Goal: Communication & Community: Connect with others

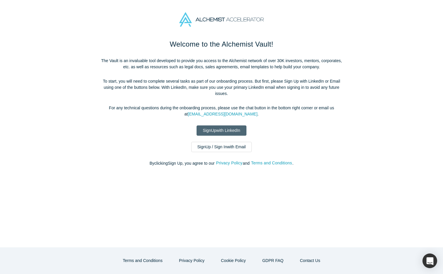
click at [226, 132] on link "Sign Up with LinkedIn" at bounding box center [221, 130] width 50 height 10
click at [223, 132] on link "Sign Up with LinkedIn" at bounding box center [221, 130] width 50 height 10
click at [219, 130] on link "Sign Up with LinkedIn" at bounding box center [221, 130] width 50 height 10
click at [233, 127] on link "Sign Up with LinkedIn" at bounding box center [221, 130] width 50 height 10
click at [214, 144] on link "Sign Up / Sign In with Email" at bounding box center [221, 147] width 61 height 10
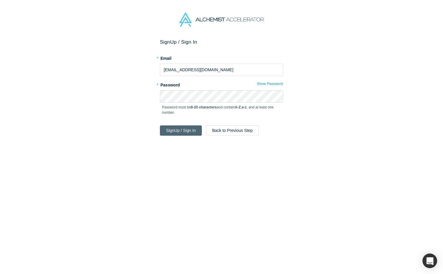
click at [188, 132] on button "Sign Up / Sign In" at bounding box center [181, 130] width 42 height 10
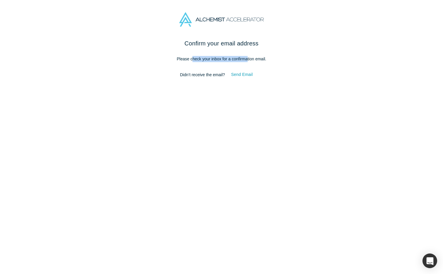
drag, startPoint x: 192, startPoint y: 58, endPoint x: 247, endPoint y: 58, distance: 55.1
click at [247, 58] on p "Please check your inbox for a confirmation email." at bounding box center [221, 59] width 246 height 6
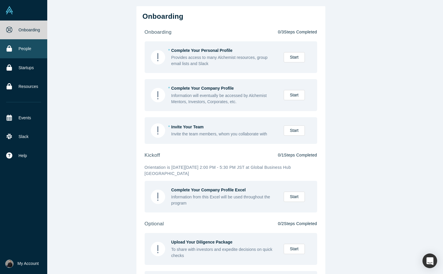
click at [8, 49] on icon at bounding box center [8, 48] width 5 height 6
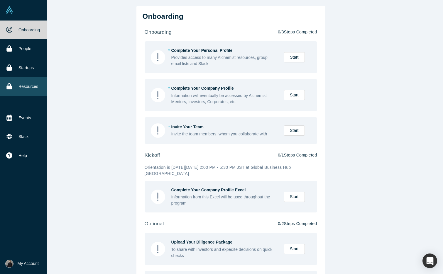
click at [30, 84] on link "Resources" at bounding box center [23, 86] width 47 height 19
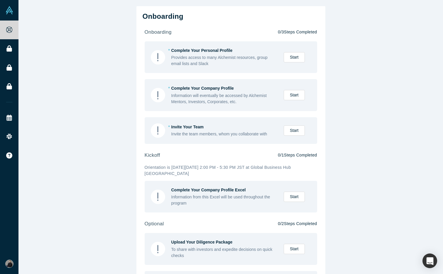
scroll to position [13, 0]
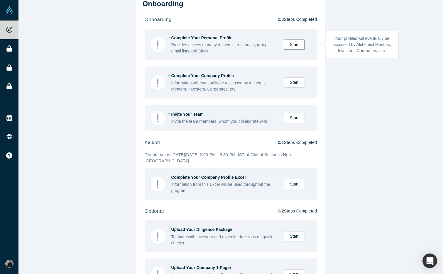
click at [295, 45] on link "Start" at bounding box center [293, 45] width 21 height 10
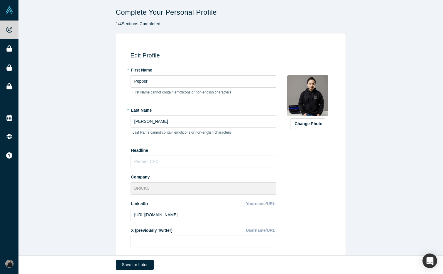
scroll to position [143, 0]
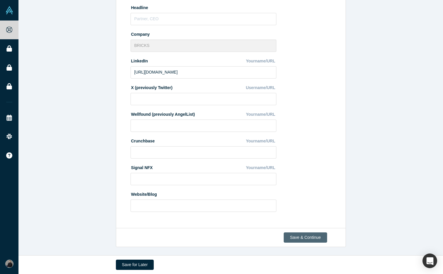
click at [313, 239] on button "Save & Continue" at bounding box center [304, 237] width 43 height 10
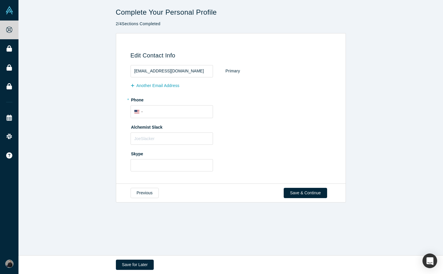
scroll to position [0, 0]
click at [163, 113] on input "tel" at bounding box center [177, 112] width 64 height 8
click at [130, 112] on div "Edit Contact Info pepper@bricks.tools Primary Another Email Address * Phone Int…" at bounding box center [229, 111] width 223 height 138
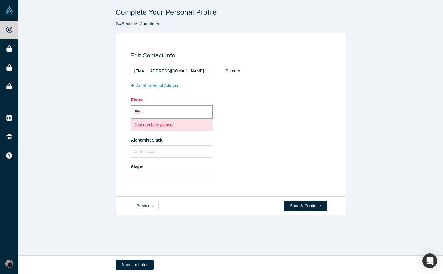
click at [136, 113] on div "International Afghanistan Åland Islands Albania Algeria American Samoa Andorra …" at bounding box center [140, 112] width 11 height 8
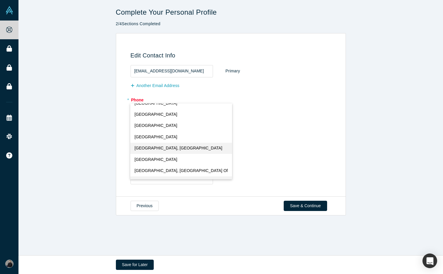
scroll to position [2371, 0]
click at [157, 147] on span "Taiwan, Province of China" at bounding box center [179, 148] width 88 height 6
select select "TW"
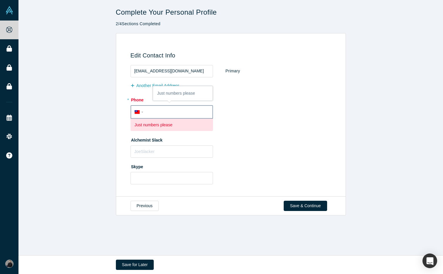
click at [164, 114] on input "tel" at bounding box center [177, 112] width 64 height 8
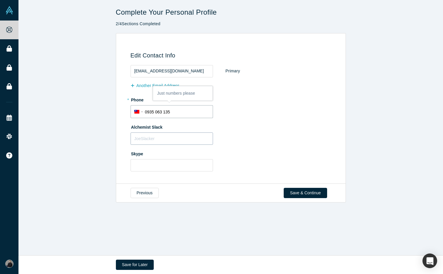
type input "0935 063 135"
click at [156, 137] on input "text" at bounding box center [171, 138] width 82 height 12
click at [148, 142] on input "PepperYen" at bounding box center [171, 138] width 82 height 12
type input "Pepper Yen"
click at [316, 191] on button "Save & Continue" at bounding box center [304, 193] width 43 height 10
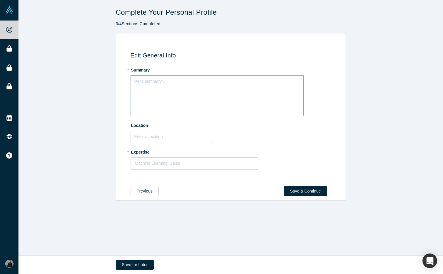
click at [200, 87] on div "Write summary..." at bounding box center [216, 95] width 173 height 41
click at [284, 150] on label "* Expertise" at bounding box center [231, 151] width 203 height 8
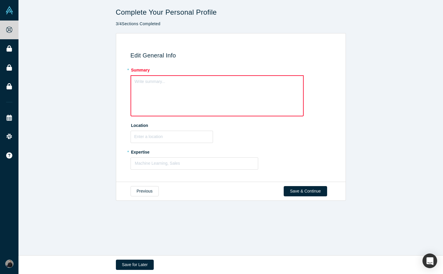
click at [228, 93] on div "Write summary..." at bounding box center [216, 95] width 173 height 41
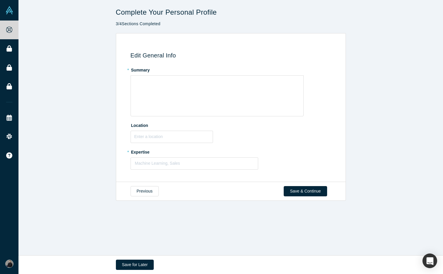
click at [264, 152] on label "* Expertise" at bounding box center [231, 151] width 203 height 8
click at [195, 165] on div at bounding box center [194, 163] width 119 height 7
type input "S"
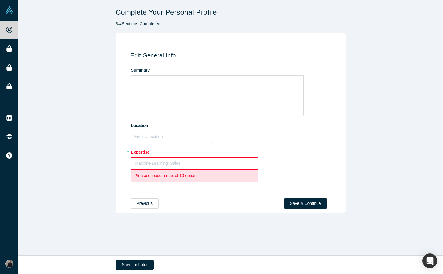
click at [300, 137] on div "Location" at bounding box center [231, 131] width 203 height 23
click at [227, 161] on div at bounding box center [194, 163] width 118 height 7
type input "NoCode"
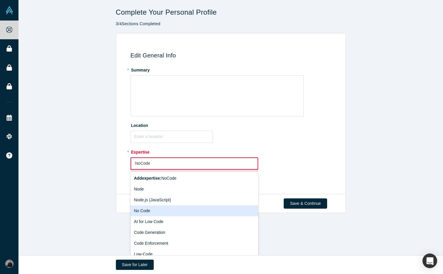
click at [194, 211] on div "No Code" at bounding box center [194, 210] width 128 height 11
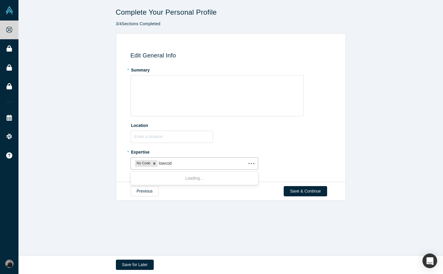
type input "lowcode"
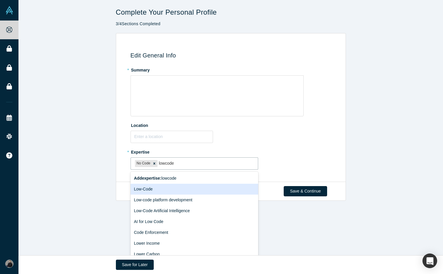
click at [189, 191] on div "Low-Code" at bounding box center [194, 189] width 128 height 11
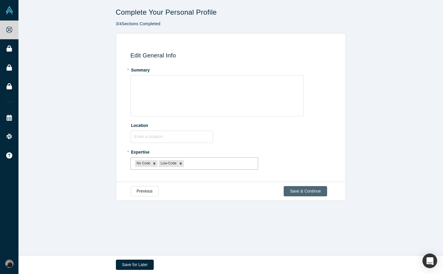
click at [307, 194] on button "Save & Continue" at bounding box center [304, 191] width 43 height 10
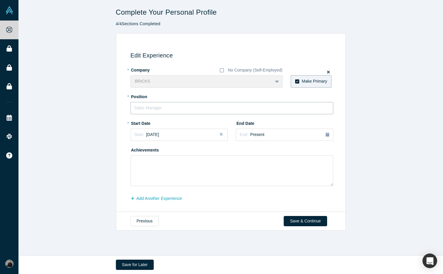
click at [192, 108] on input "text" at bounding box center [231, 108] width 203 height 12
type input "c"
type input "CEO"
click at [262, 97] on div "* Position CEO" at bounding box center [231, 103] width 203 height 23
click at [195, 137] on div "Start: October 2025" at bounding box center [179, 135] width 90 height 6
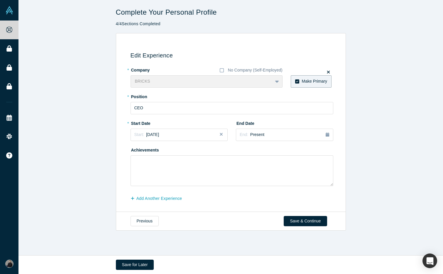
click at [209, 118] on div "* Company No Company (Self-Employed) BRICKS To pick up a draggable item, press …" at bounding box center [231, 125] width 203 height 121
click at [191, 137] on div "Start: October 2025" at bounding box center [179, 135] width 90 height 6
click at [134, 153] on button "Previous Year" at bounding box center [133, 151] width 6 height 6
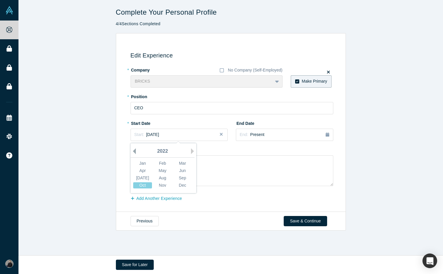
click at [134, 153] on button "Previous Year" at bounding box center [133, 151] width 6 height 6
click at [153, 121] on label "* Start Date" at bounding box center [146, 122] width 33 height 8
click at [159, 136] on span "October 2021" at bounding box center [152, 134] width 13 height 5
click at [145, 160] on div "Jan" at bounding box center [142, 163] width 19 height 6
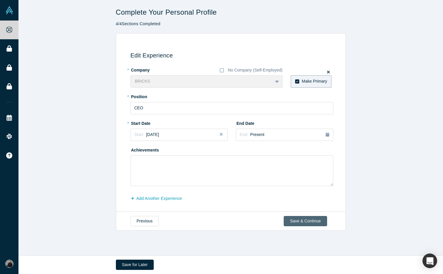
click at [296, 223] on button "Save & Continue" at bounding box center [304, 221] width 43 height 10
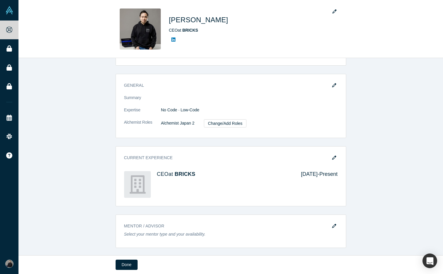
scroll to position [95, 0]
click at [128, 267] on button "Done" at bounding box center [126, 265] width 22 height 10
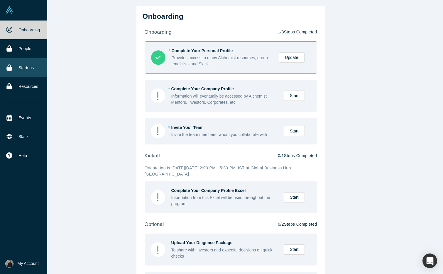
click at [9, 66] on icon at bounding box center [9, 67] width 6 height 6
click at [23, 58] on link "Startups" at bounding box center [23, 67] width 47 height 19
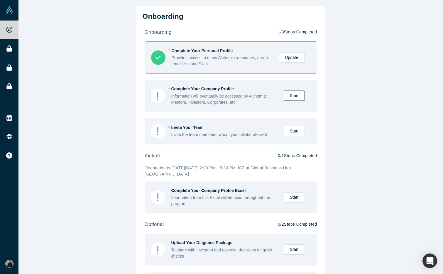
click at [295, 98] on link "Start" at bounding box center [293, 96] width 21 height 10
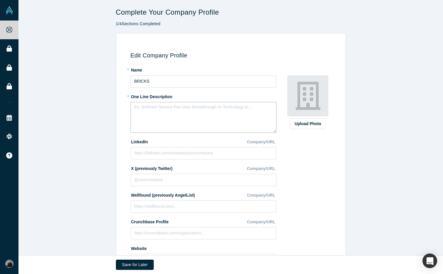
click at [184, 109] on textarea at bounding box center [203, 117] width 146 height 31
click at [341, 205] on div "Edit Company Profile * Name BRICKS * One Line Description LinkedIn Company/URL …" at bounding box center [229, 160] width 223 height 237
click at [189, 160] on div "* Name BRICKS * One Line Description LinkedIn Company/URL X (previously Twitter…" at bounding box center [206, 167] width 152 height 205
click at [192, 153] on input at bounding box center [203, 153] width 146 height 12
paste input "https://www.linkedin.com/company/bricks-display"
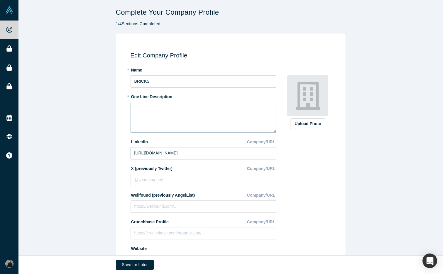
type input "https://www.linkedin.com/company/bricks-display"
click at [200, 108] on textarea at bounding box center [203, 117] width 146 height 31
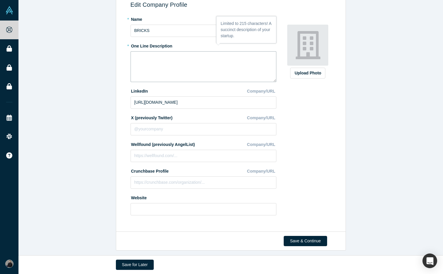
scroll to position [54, 0]
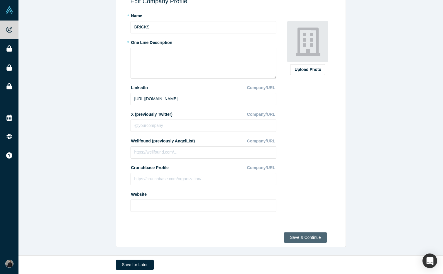
click at [317, 237] on button "Save & Continue" at bounding box center [304, 237] width 43 height 10
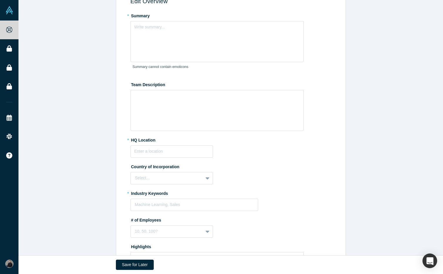
scroll to position [0, 0]
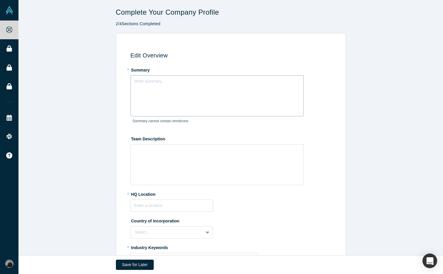
click at [230, 87] on div "Write summary..." at bounding box center [216, 95] width 173 height 41
click at [151, 203] on input "text" at bounding box center [171, 206] width 82 height 12
click at [172, 207] on input "Tawang" at bounding box center [171, 206] width 82 height 12
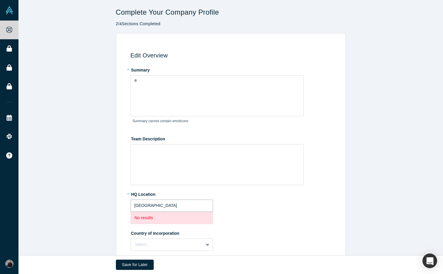
click at [188, 207] on input "Taiwan" at bounding box center [171, 206] width 82 height 12
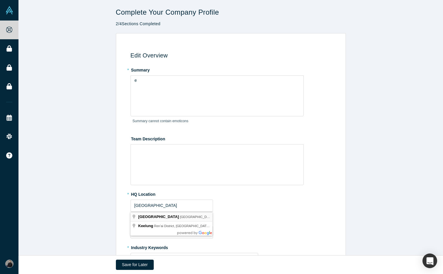
type input "Taipei, Taiwan"
click at [232, 224] on label "Country of Incorporation" at bounding box center [231, 220] width 203 height 8
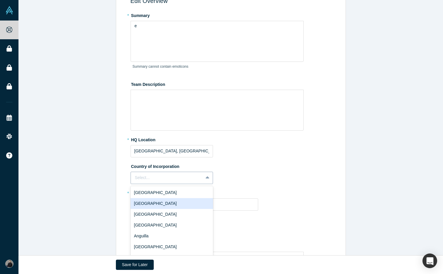
scroll to position [76, 0]
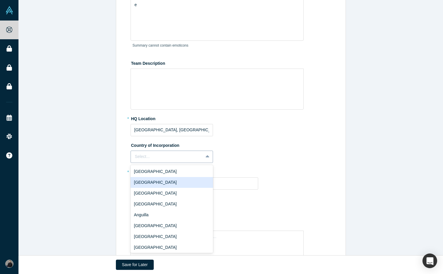
click at [187, 163] on div "United Arab Emirates, 2 of 249. 249 results available. Use Up and Down to choos…" at bounding box center [171, 157] width 82 height 12
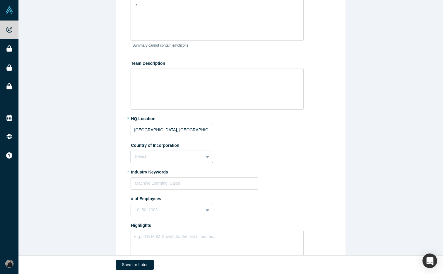
click at [183, 158] on div at bounding box center [167, 156] width 64 height 7
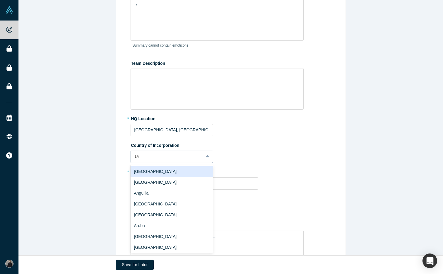
type input "Uni"
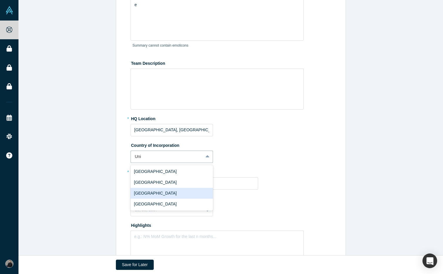
click at [172, 198] on div "Tunisia" at bounding box center [171, 193] width 82 height 11
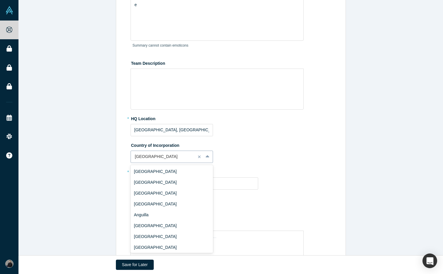
click at [162, 158] on div at bounding box center [163, 156] width 57 height 7
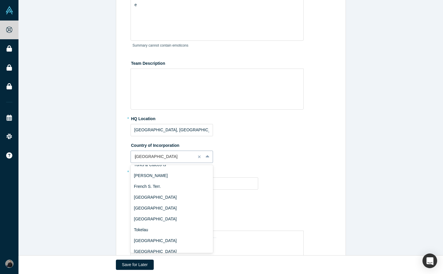
scroll to position [660, 0]
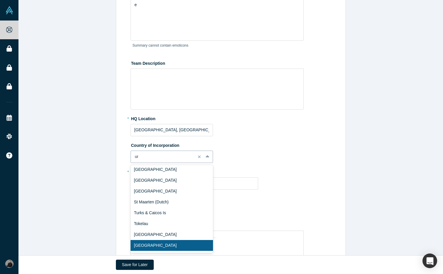
type input "uni"
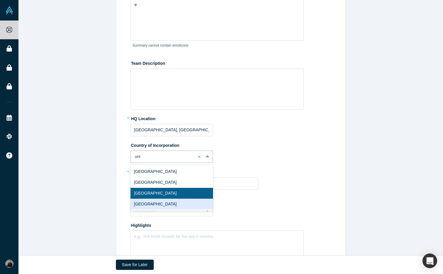
click at [151, 208] on div "United States" at bounding box center [171, 204] width 82 height 11
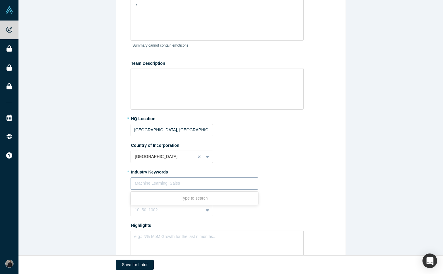
click at [157, 186] on div at bounding box center [194, 183] width 119 height 7
type input "AI"
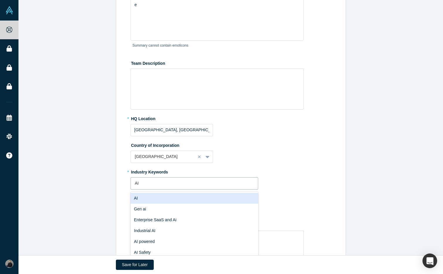
click at [148, 200] on div "AI" at bounding box center [194, 198] width 128 height 11
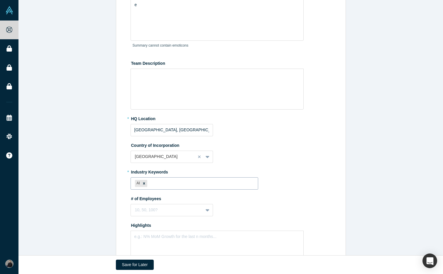
click at [163, 182] on div at bounding box center [200, 183] width 105 height 7
type input "Interface"
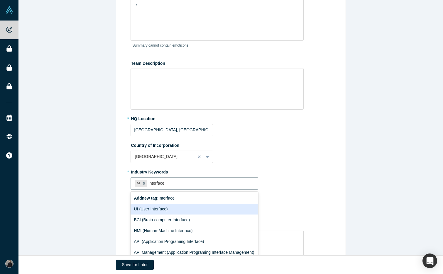
click at [153, 209] on div "UI (User Interface)" at bounding box center [194, 209] width 128 height 11
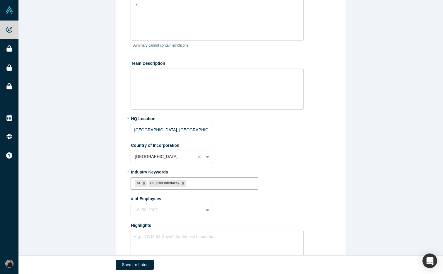
click at [266, 187] on div "* Industry Keywords option UI (User Interface), selected. AI UI (User Interface…" at bounding box center [231, 178] width 203 height 23
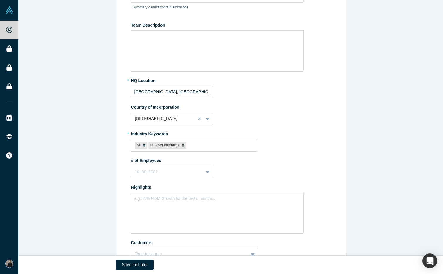
scroll to position [129, 0]
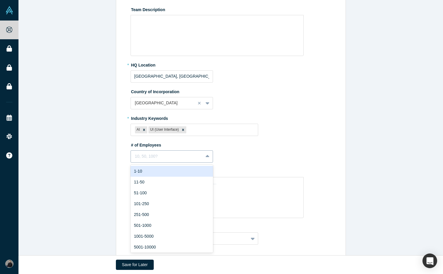
click at [205, 157] on div at bounding box center [207, 156] width 9 height 11
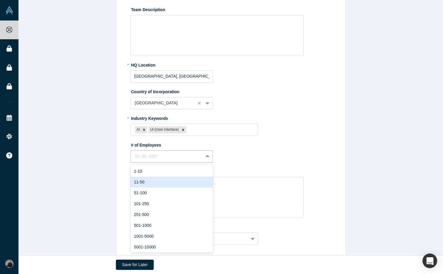
click at [179, 181] on div "11-50" at bounding box center [171, 182] width 82 height 11
click at [182, 156] on div at bounding box center [163, 156] width 57 height 7
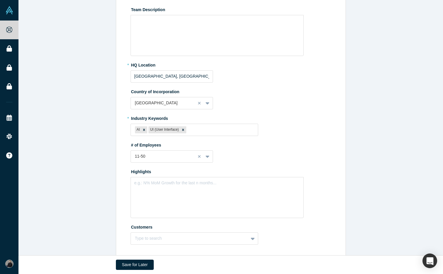
click at [229, 162] on div "# of Employees 11-50" at bounding box center [231, 151] width 203 height 23
click at [186, 155] on div at bounding box center [163, 156] width 57 height 7
click at [274, 161] on div "# of Employees 11-50" at bounding box center [231, 151] width 203 height 23
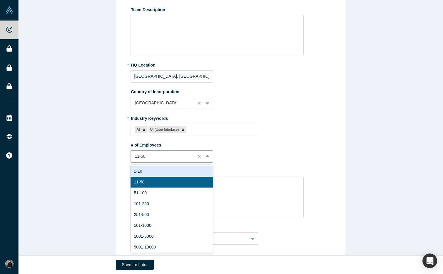
click at [182, 159] on div at bounding box center [163, 156] width 57 height 7
click at [182, 170] on div "1-10" at bounding box center [171, 171] width 82 height 11
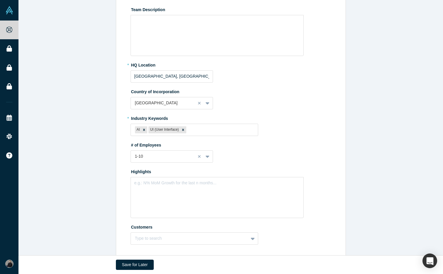
click at [247, 147] on label "# of Employees" at bounding box center [231, 144] width 203 height 8
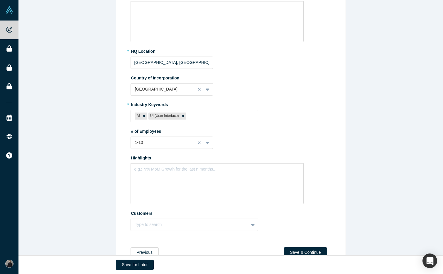
scroll to position [158, 0]
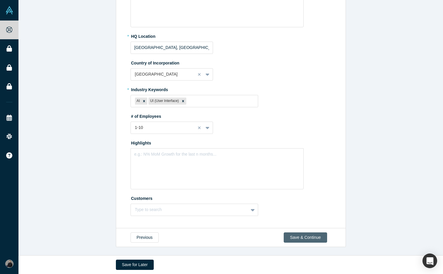
click at [302, 237] on button "Save & Continue" at bounding box center [304, 237] width 43 height 10
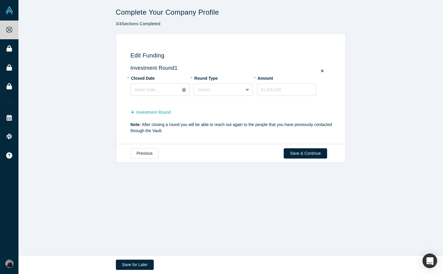
scroll to position [0, 0]
click at [306, 154] on button "Save & Continue" at bounding box center [304, 153] width 43 height 10
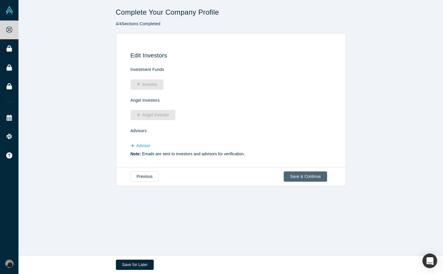
click at [299, 175] on button "Save & Continue" at bounding box center [304, 176] width 43 height 10
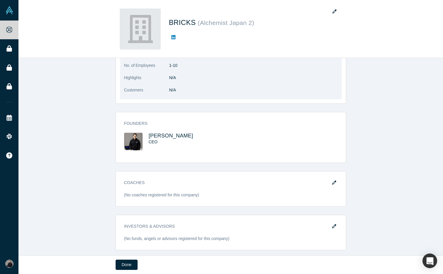
scroll to position [166, 0]
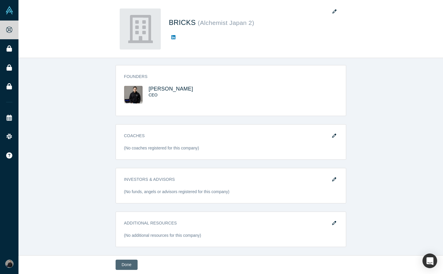
click at [130, 266] on button "Done" at bounding box center [126, 265] width 22 height 10
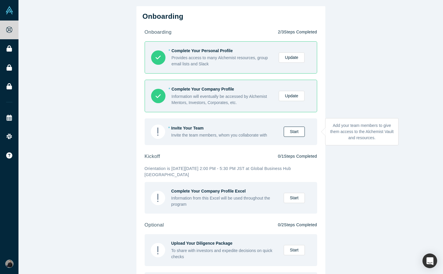
click at [288, 129] on link "Start" at bounding box center [293, 132] width 21 height 10
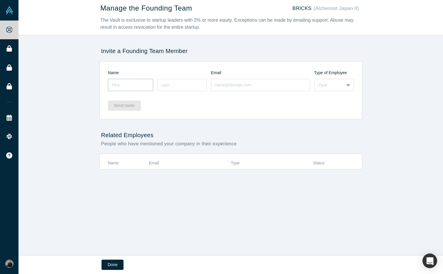
click at [127, 87] on input at bounding box center [130, 85] width 45 height 12
type input "Emma"
click at [178, 86] on input at bounding box center [182, 85] width 50 height 12
type input "Fan"
click at [267, 87] on input at bounding box center [260, 85] width 99 height 12
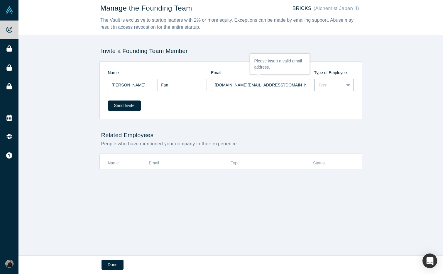
type input "18.fan@bricks.tools"
click at [347, 86] on icon at bounding box center [348, 85] width 4 height 6
click at [337, 113] on div "Founder" at bounding box center [334, 110] width 40 height 11
click at [128, 107] on button "Send Invite" at bounding box center [124, 106] width 33 height 10
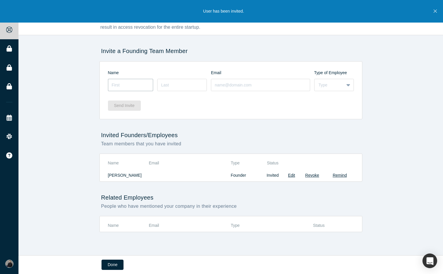
click at [125, 88] on input at bounding box center [130, 85] width 45 height 12
type input "Mason"
click at [161, 89] on input at bounding box center [182, 85] width 50 height 12
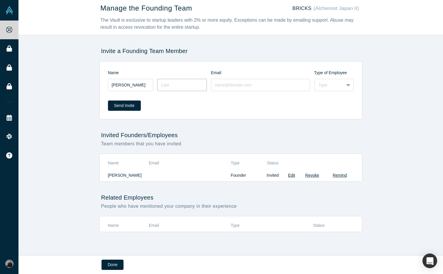
type input "w"
type input "Wu"
click at [237, 89] on input at bounding box center [260, 85] width 99 height 12
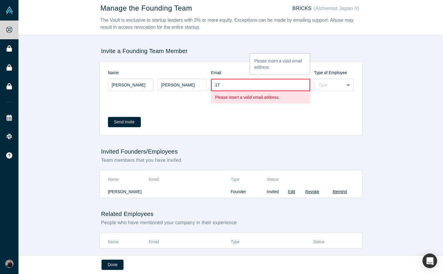
click at [227, 135] on div "Name Email Type of Employee Mason Wu 17 Please insert a valid email address. Ty…" at bounding box center [230, 98] width 263 height 74
click at [244, 86] on input "17" at bounding box center [260, 85] width 99 height 12
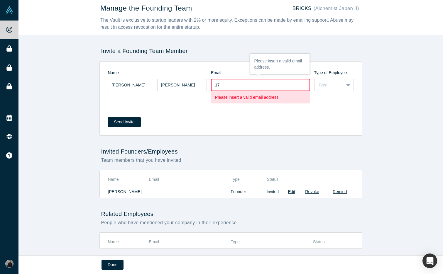
paste input ".wu@bricks.tools"
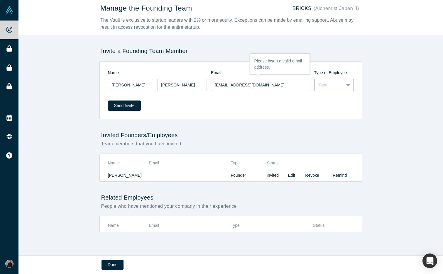
type input "17.wu@bricks.tools"
click at [332, 84] on div "Type" at bounding box center [328, 85] width 21 height 6
click at [332, 102] on div "Employee" at bounding box center [334, 99] width 40 height 11
click at [301, 103] on div "Send Invite" at bounding box center [231, 103] width 246 height 23
click at [140, 103] on div "Send Invite" at bounding box center [231, 103] width 246 height 23
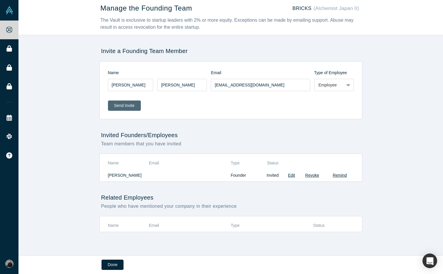
click at [129, 107] on button "Send Invite" at bounding box center [124, 106] width 33 height 10
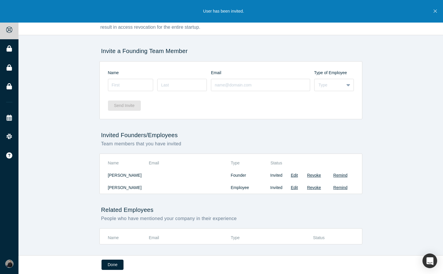
scroll to position [13, 0]
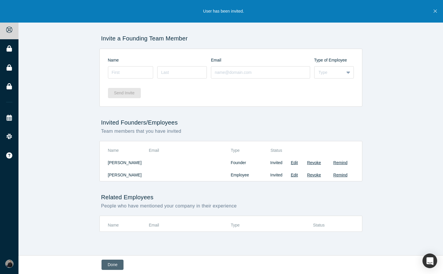
click at [117, 264] on button "Done" at bounding box center [112, 265] width 22 height 10
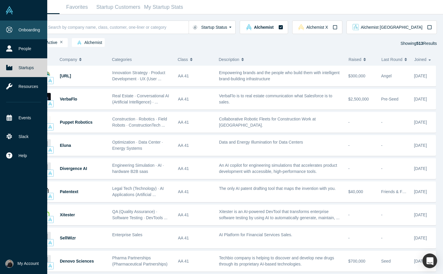
click at [22, 33] on link "Onboarding" at bounding box center [23, 30] width 47 height 19
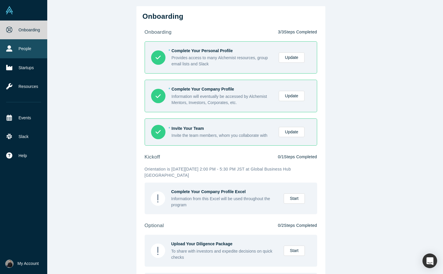
click at [16, 56] on link "People" at bounding box center [23, 48] width 47 height 19
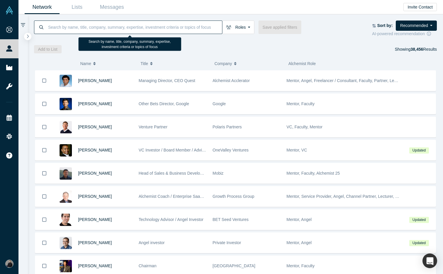
click at [121, 27] on input at bounding box center [134, 27] width 174 height 14
paste input "Ryoko Manabe ryoko@alchemistaccelerator.com>"
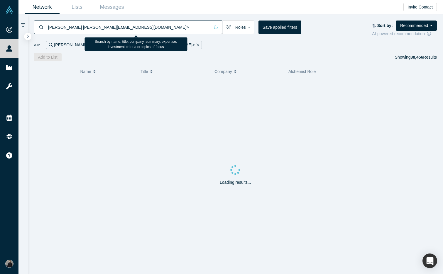
drag, startPoint x: 76, startPoint y: 28, endPoint x: 86, endPoint y: 52, distance: 25.6
click at [86, 52] on div "Ryoko Manabe ryoko@alchemistaccelerator.com> Roles Founders Faculty Mentors Alu…" at bounding box center [235, 37] width 415 height 47
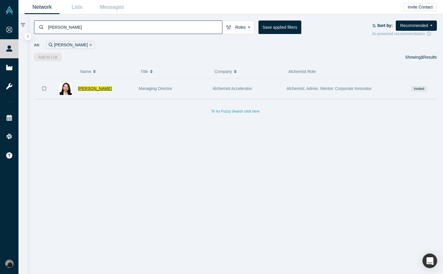
type input "Ryoko Manabe"
click at [81, 88] on span "Ryoko Manabe" at bounding box center [95, 88] width 34 height 5
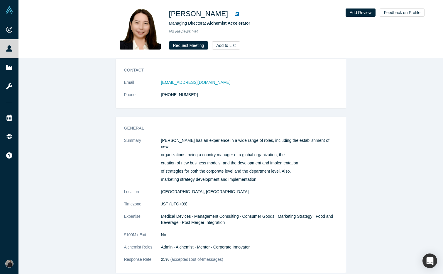
scroll to position [18, 0]
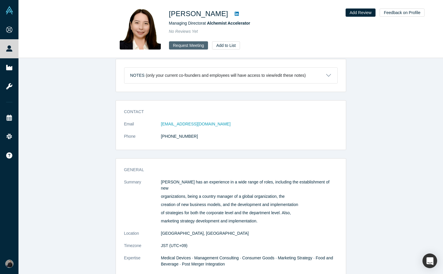
click at [182, 47] on button "Request Meeting" at bounding box center [188, 45] width 39 height 8
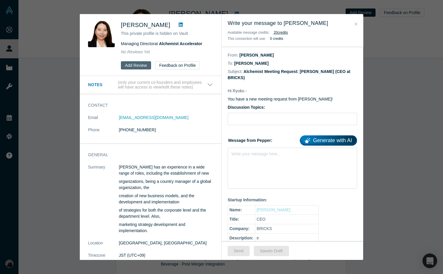
click at [138, 65] on button "Add Review" at bounding box center [136, 65] width 30 height 8
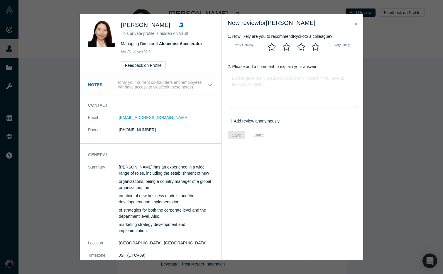
click at [356, 26] on button "Close" at bounding box center [356, 24] width 6 height 7
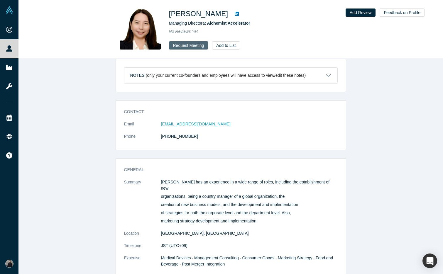
click at [193, 44] on button "Request Meeting" at bounding box center [188, 45] width 39 height 8
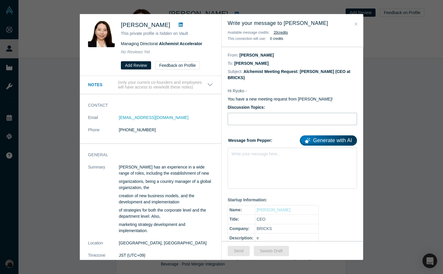
click at [290, 113] on input "Discussion Topics:" at bounding box center [291, 119] width 129 height 12
click at [283, 113] on input "Hi! Let's talk about sushi!" at bounding box center [291, 119] width 129 height 12
type input "Hi! Let's talk about sushi!"
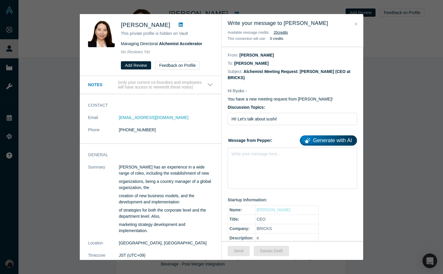
click at [324, 135] on link "Generate with AI" at bounding box center [328, 140] width 57 height 10
click at [285, 156] on div "Write your message here..." at bounding box center [291, 168] width 129 height 41
click at [271, 114] on input "Hi! Let's talk about sushi!" at bounding box center [291, 119] width 129 height 12
click at [261, 150] on div "rdw-editor" at bounding box center [292, 153] width 121 height 6
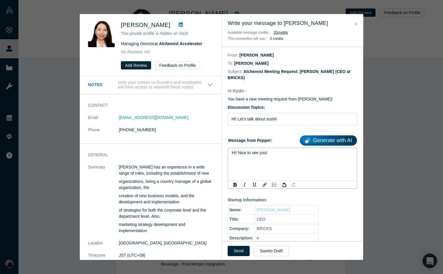
click at [237, 150] on span "Hi! Nice to see you!" at bounding box center [249, 152] width 35 height 5
click at [237, 254] on button "Send" at bounding box center [238, 251] width 22 height 10
